Goal: Task Accomplishment & Management: Manage account settings

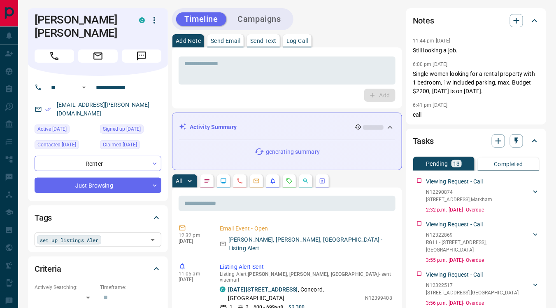
click at [116, 235] on input "text" at bounding box center [125, 239] width 42 height 9
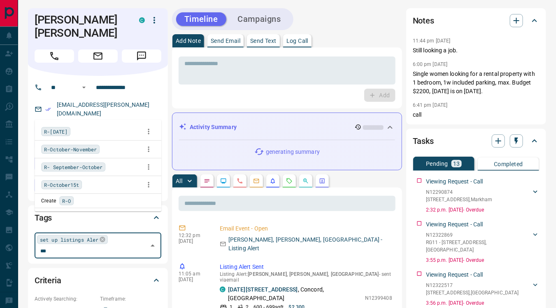
type input "****"
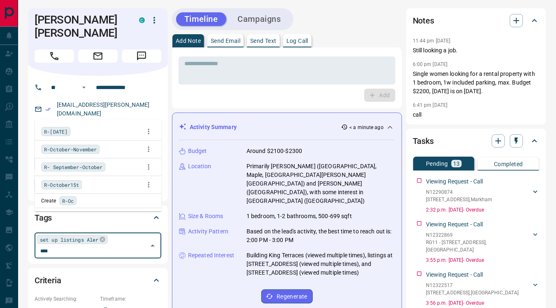
click at [68, 131] on span "R-[DATE]" at bounding box center [55, 131] width 23 height 8
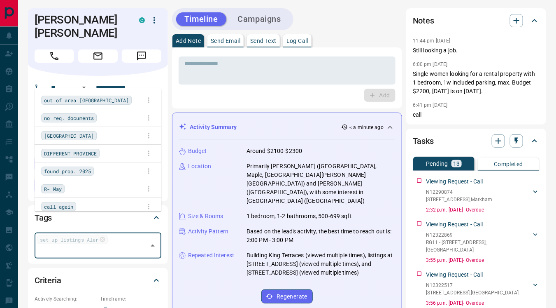
scroll to position [1195, 0]
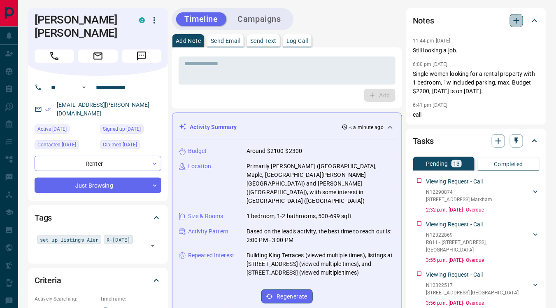
click at [515, 21] on icon "button" at bounding box center [517, 21] width 10 height 10
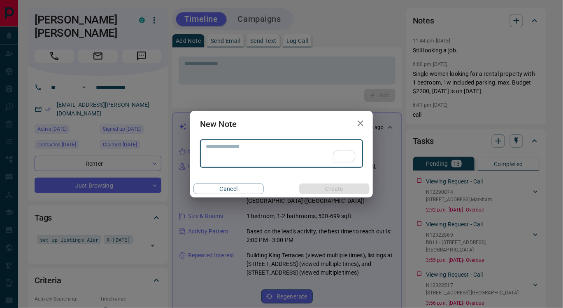
click at [364, 120] on icon "button" at bounding box center [361, 123] width 10 height 10
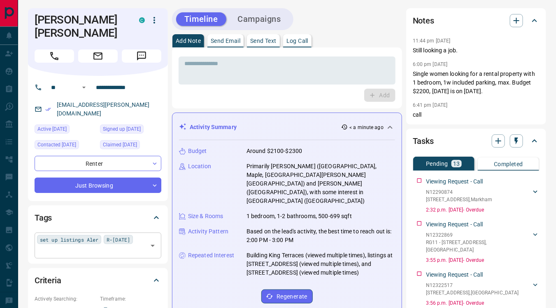
click at [121, 235] on div "set up listings Aler R-[DATE] ​" at bounding box center [98, 245] width 127 height 26
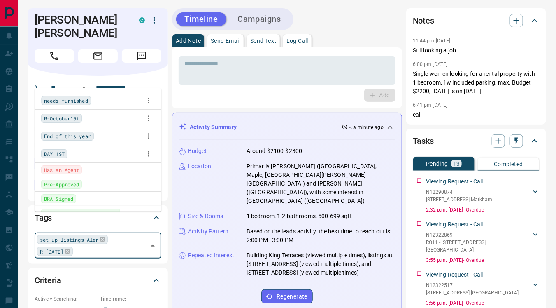
scroll to position [3222, 0]
click at [101, 210] on span "Rental Paperwork Provided" at bounding box center [80, 214] width 73 height 8
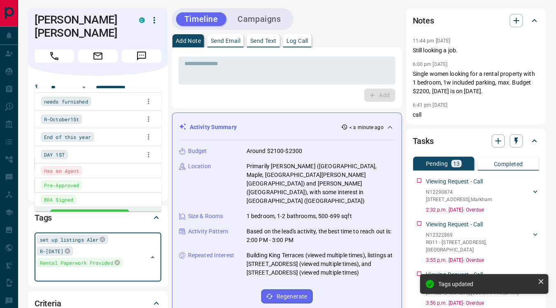
click at [189, 91] on div "Add" at bounding box center [287, 95] width 217 height 13
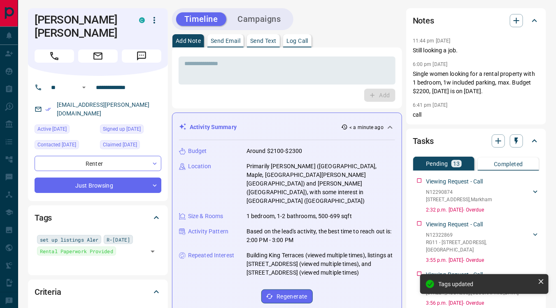
click at [189, 91] on div "Add" at bounding box center [287, 95] width 217 height 13
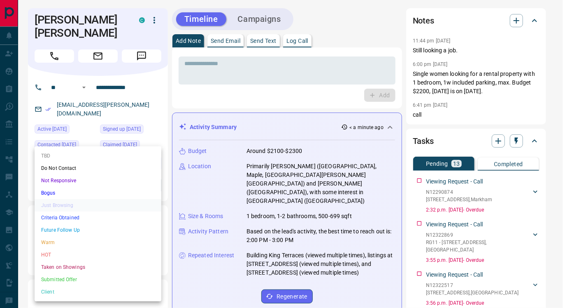
click at [104, 217] on li "Criteria Obtained" at bounding box center [98, 217] width 127 height 12
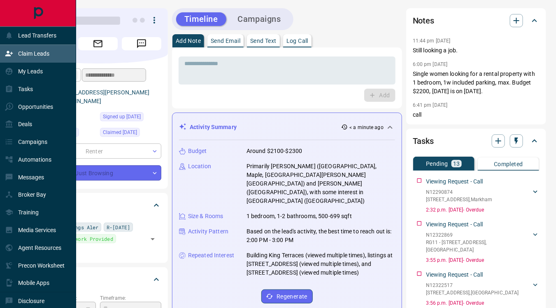
type input "*"
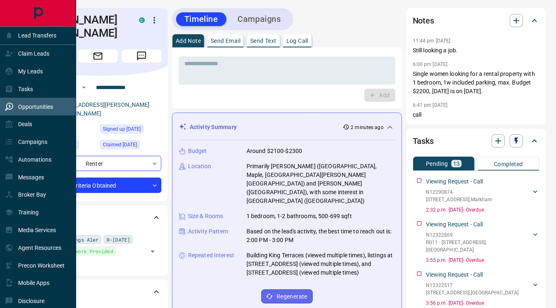
click at [37, 106] on p "Opportunities" at bounding box center [35, 106] width 35 height 7
